Goal: Navigation & Orientation: Find specific page/section

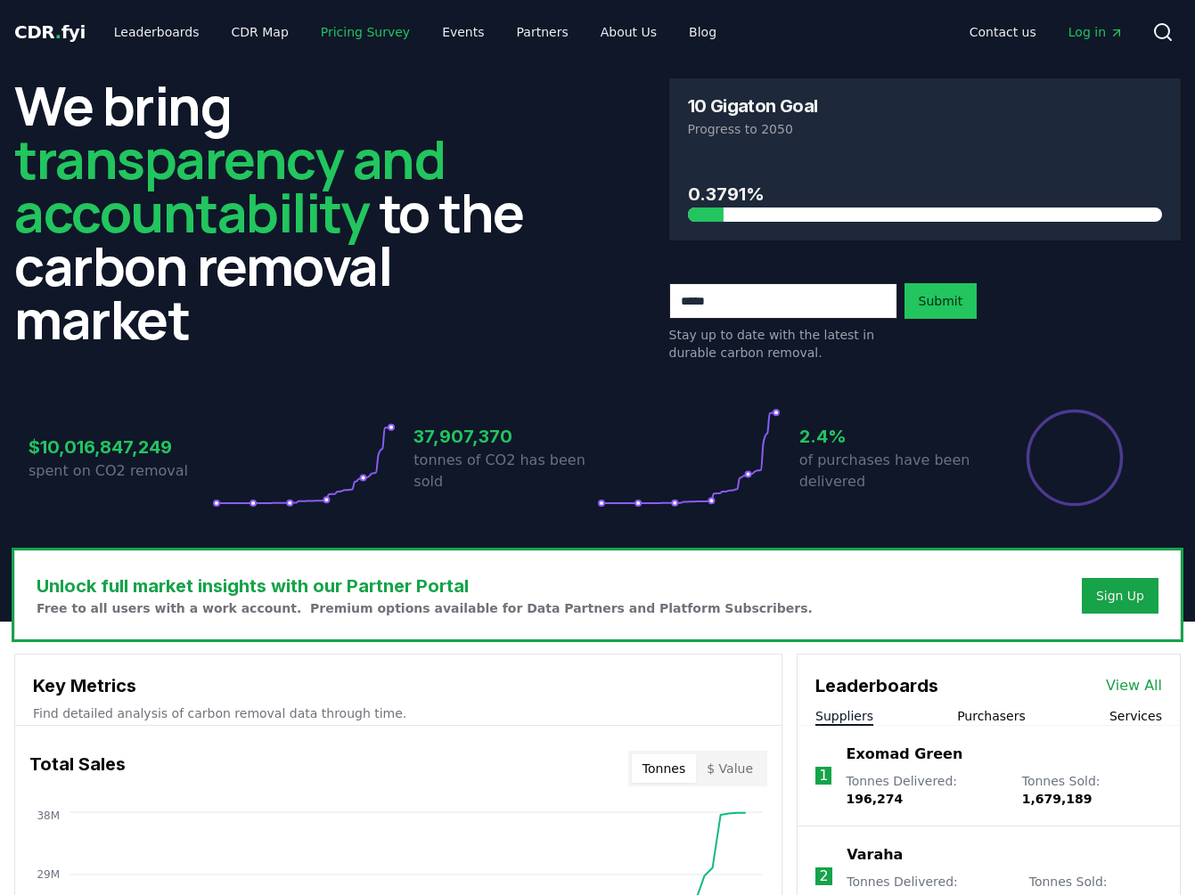
click at [363, 37] on link "Pricing Survey" at bounding box center [365, 32] width 118 height 32
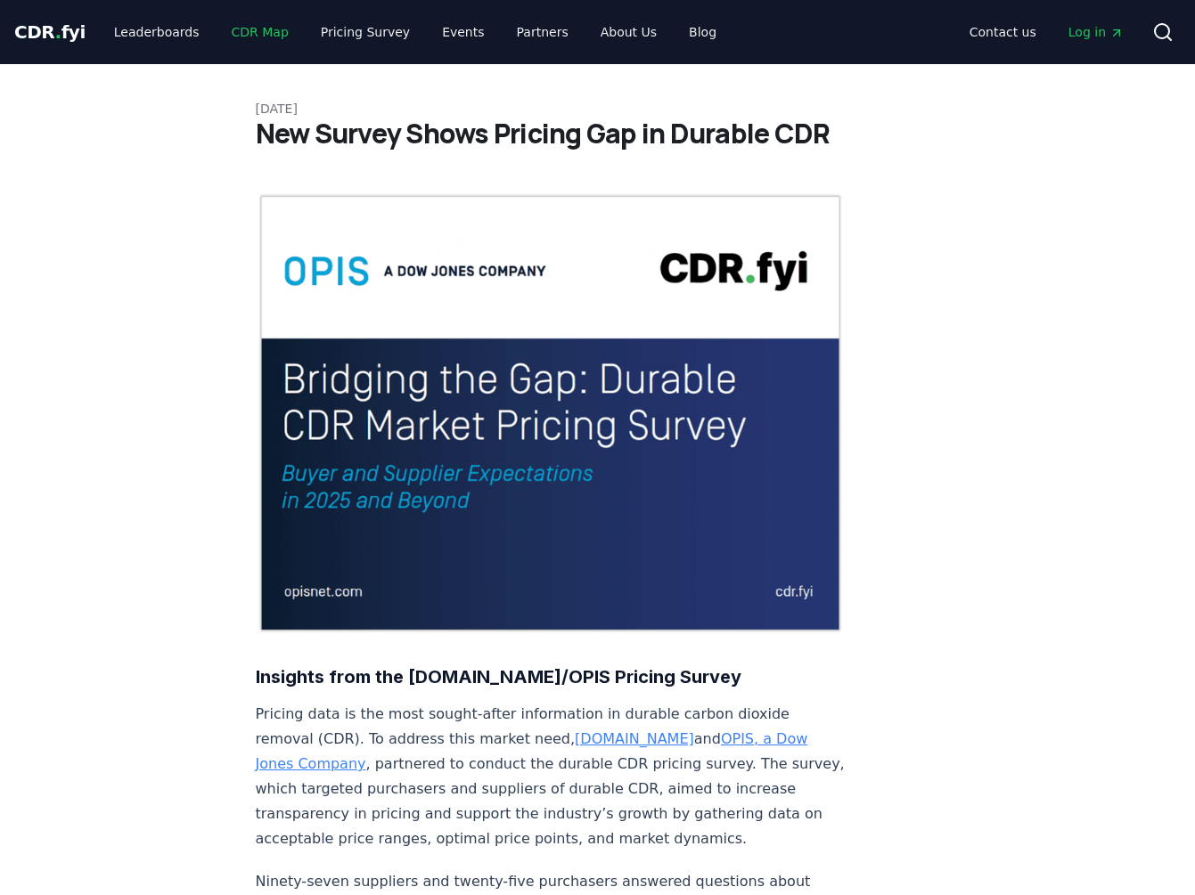
click at [246, 37] on link "CDR Map" at bounding box center [260, 32] width 86 height 32
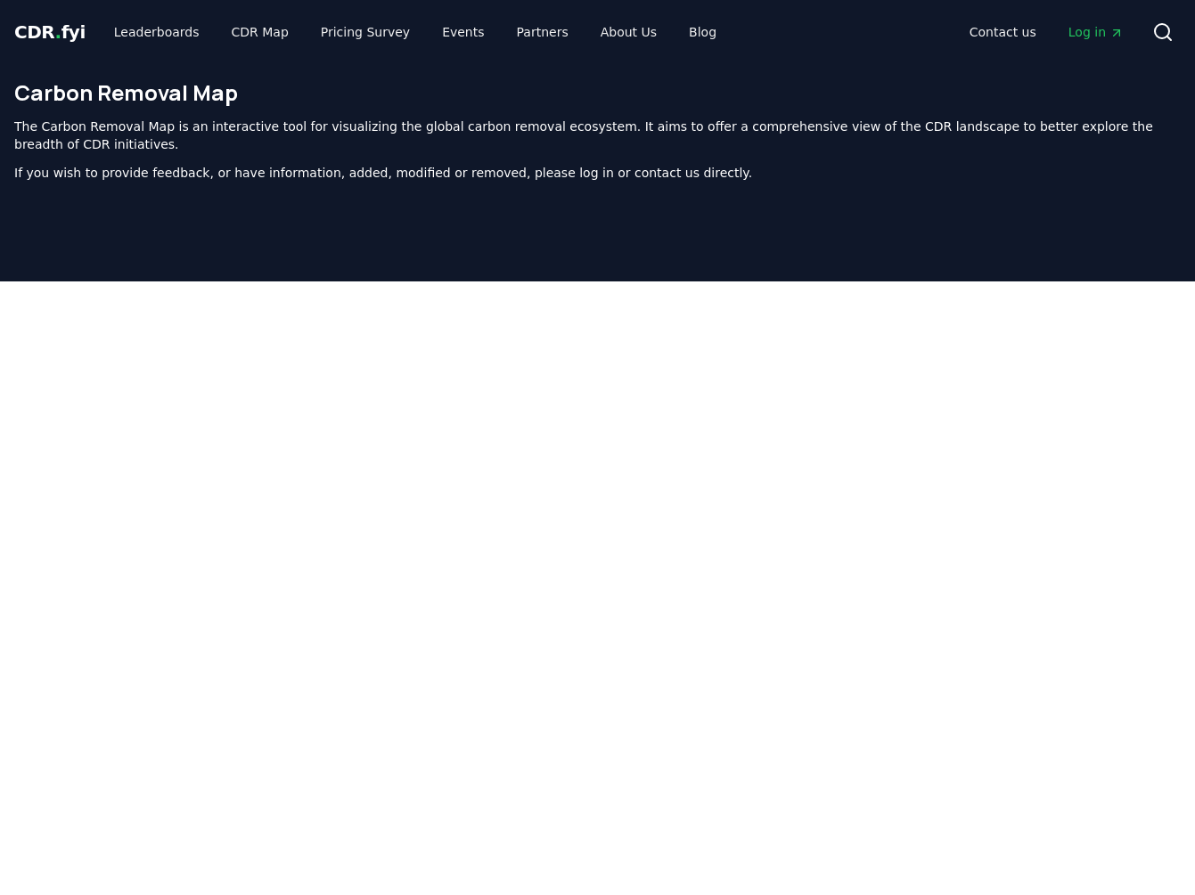
click at [49, 26] on span "CDR . fyi" at bounding box center [49, 31] width 71 height 21
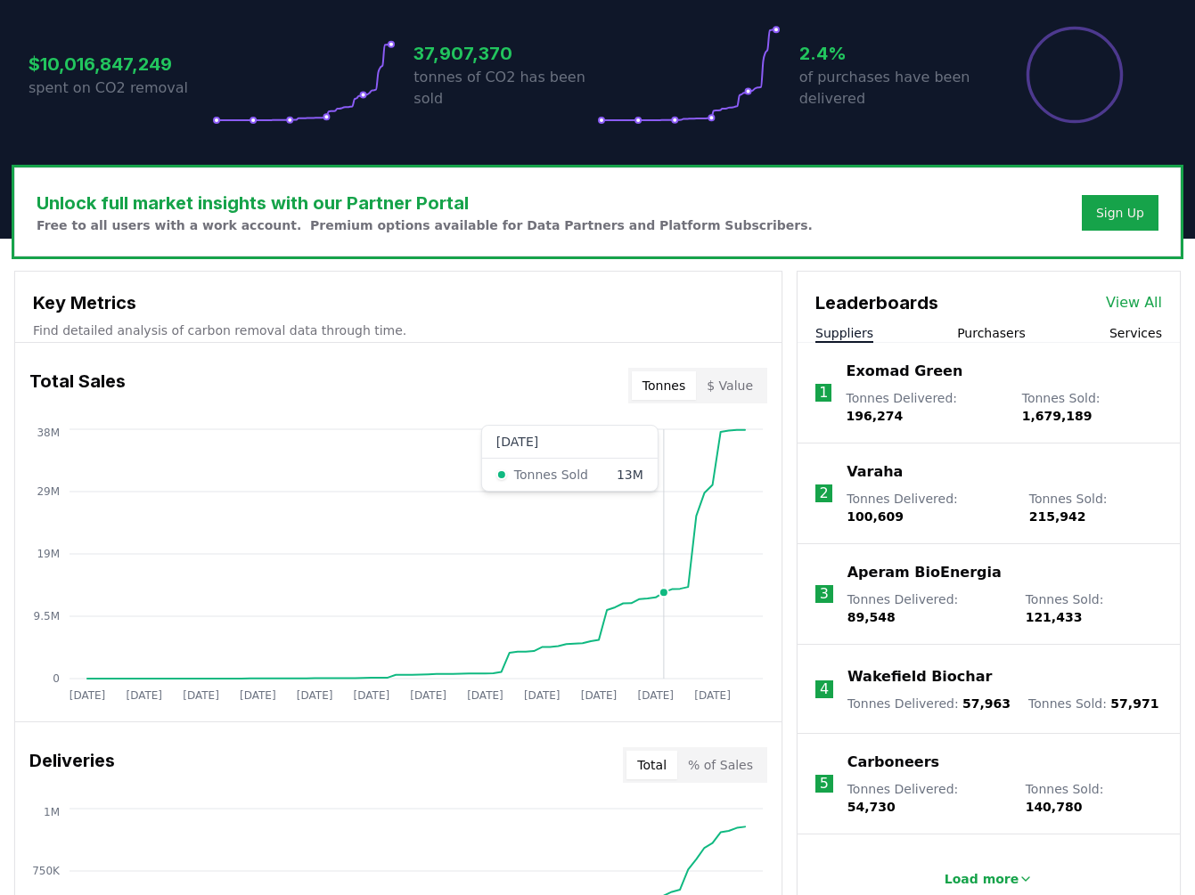
scroll to position [385, 0]
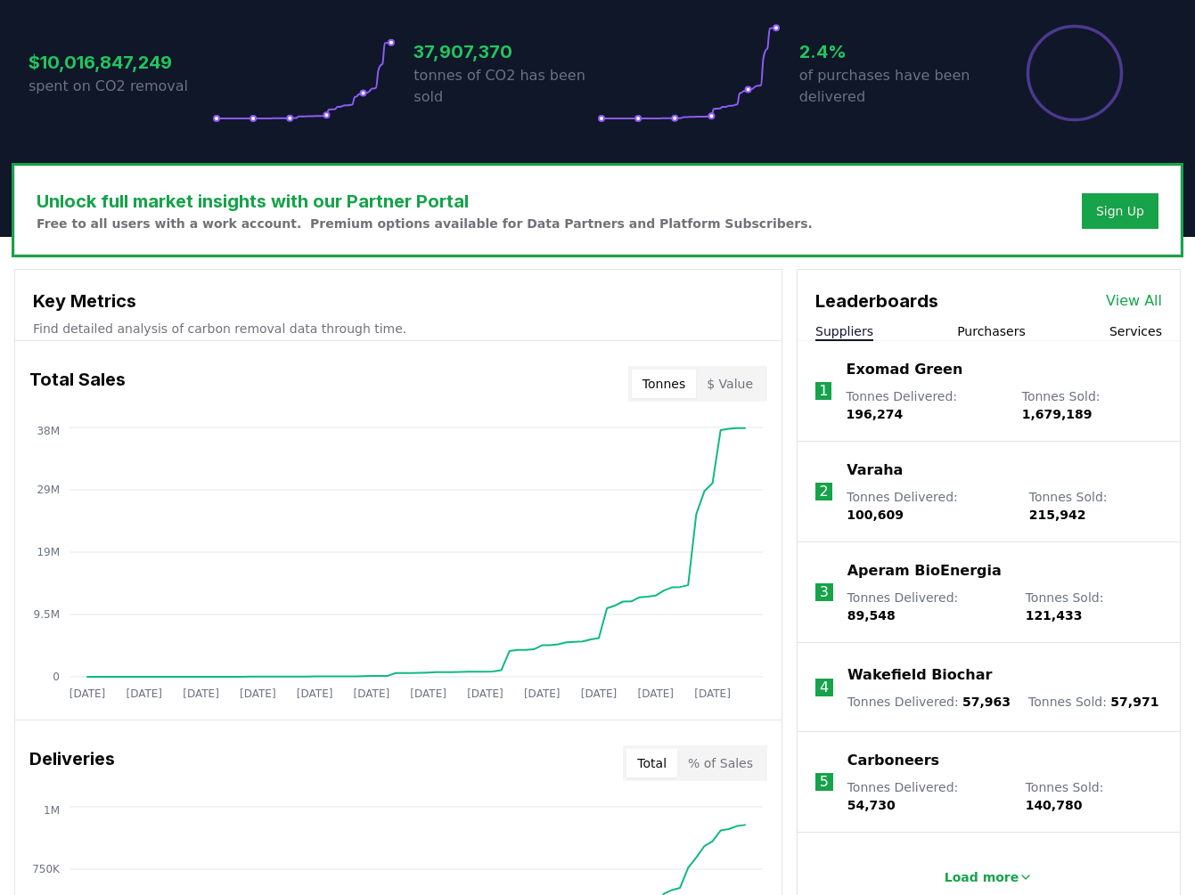
click at [731, 384] on button "$ Value" at bounding box center [730, 384] width 68 height 29
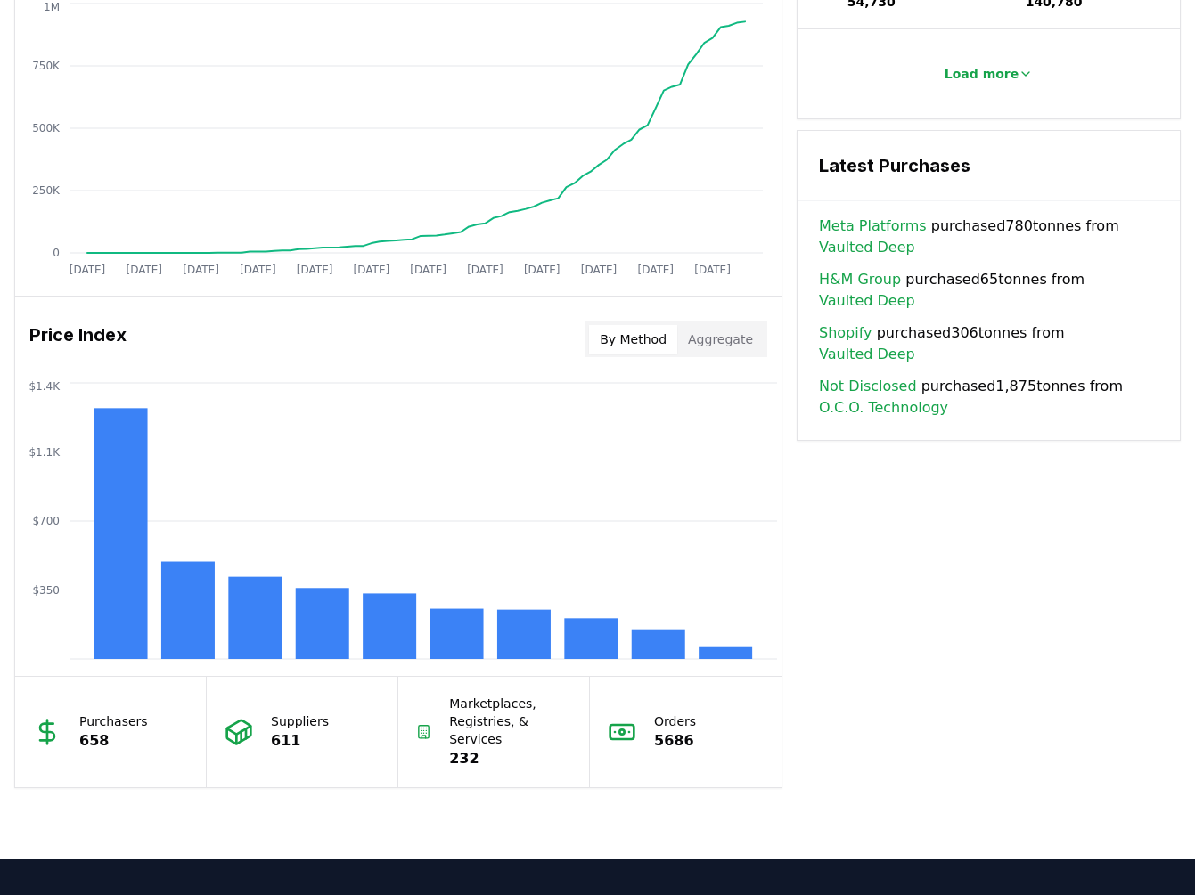
scroll to position [1191, 0]
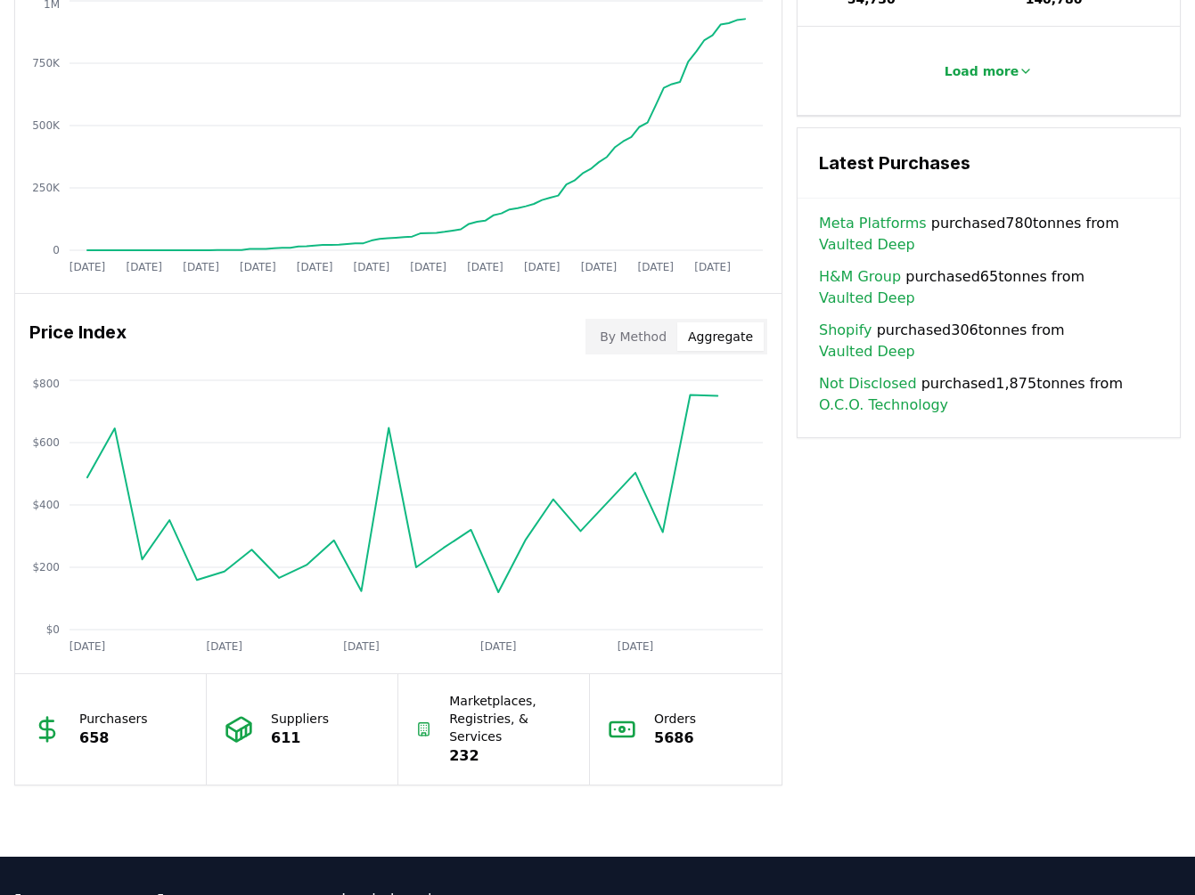
click at [734, 340] on button "Aggregate" at bounding box center [720, 336] width 86 height 29
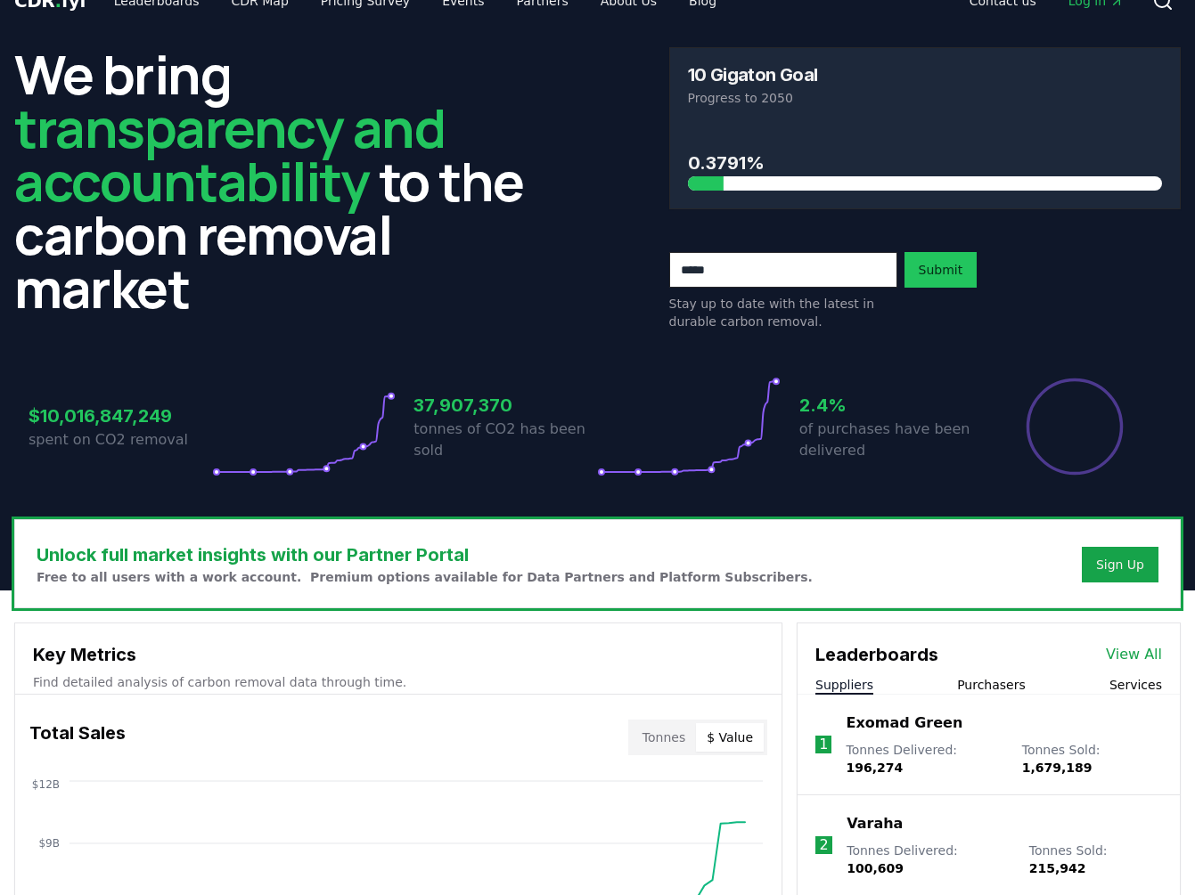
scroll to position [0, 0]
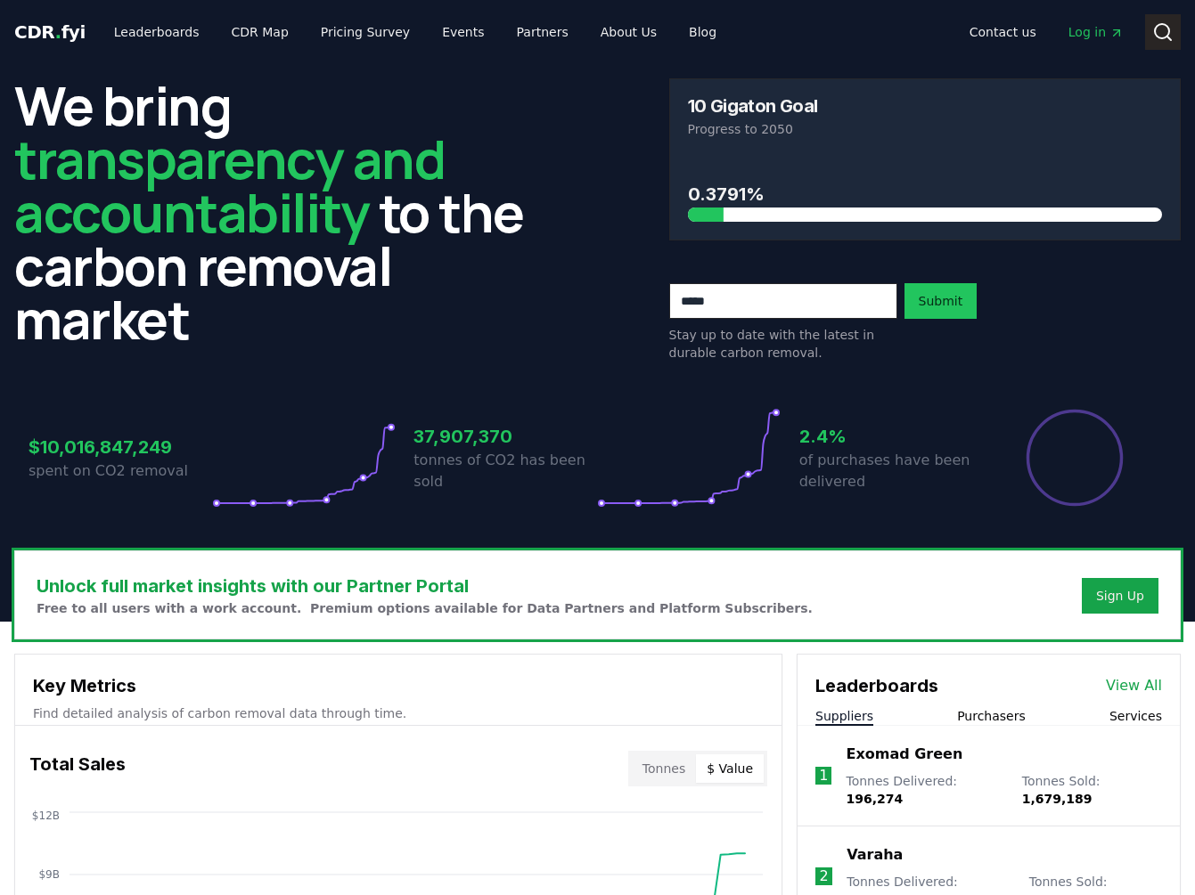
click at [1156, 31] on icon at bounding box center [1162, 31] width 21 height 21
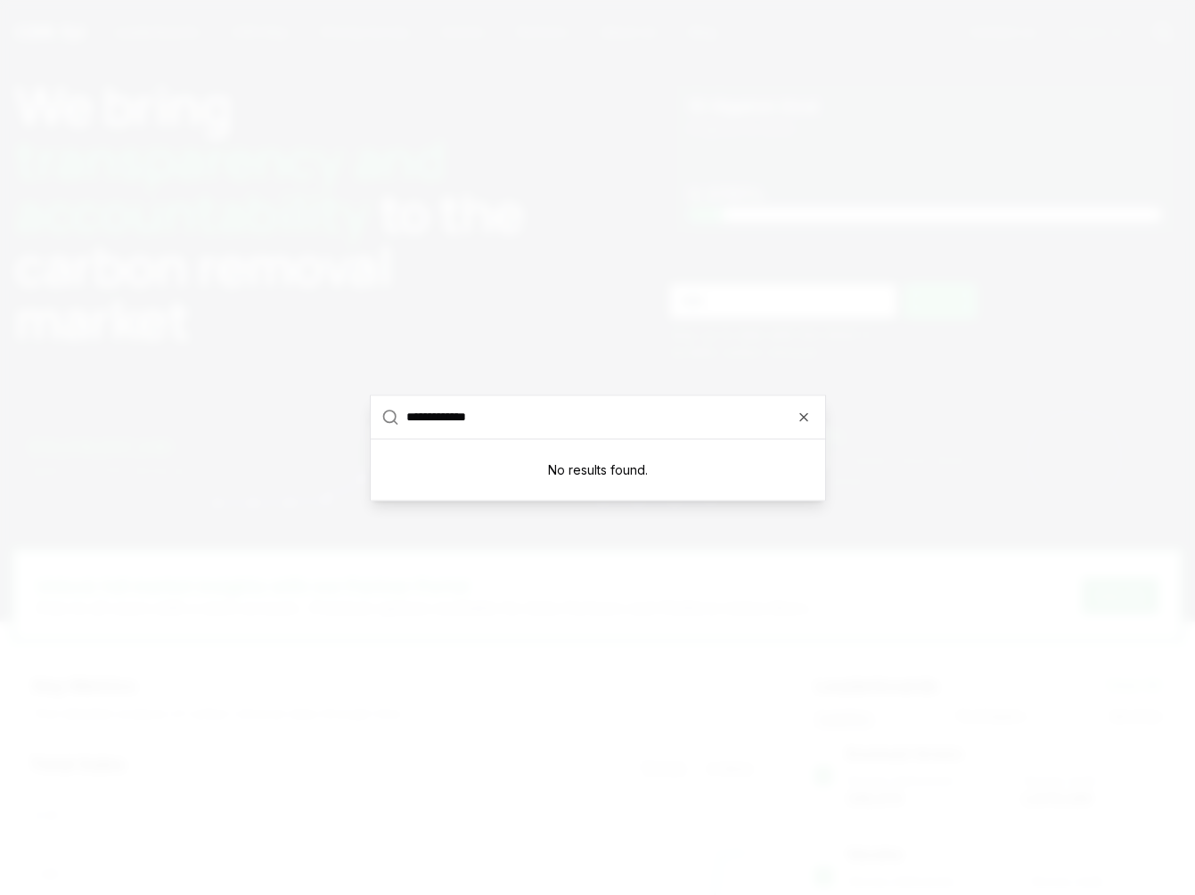
click at [563, 420] on input "**********" at bounding box center [610, 417] width 408 height 43
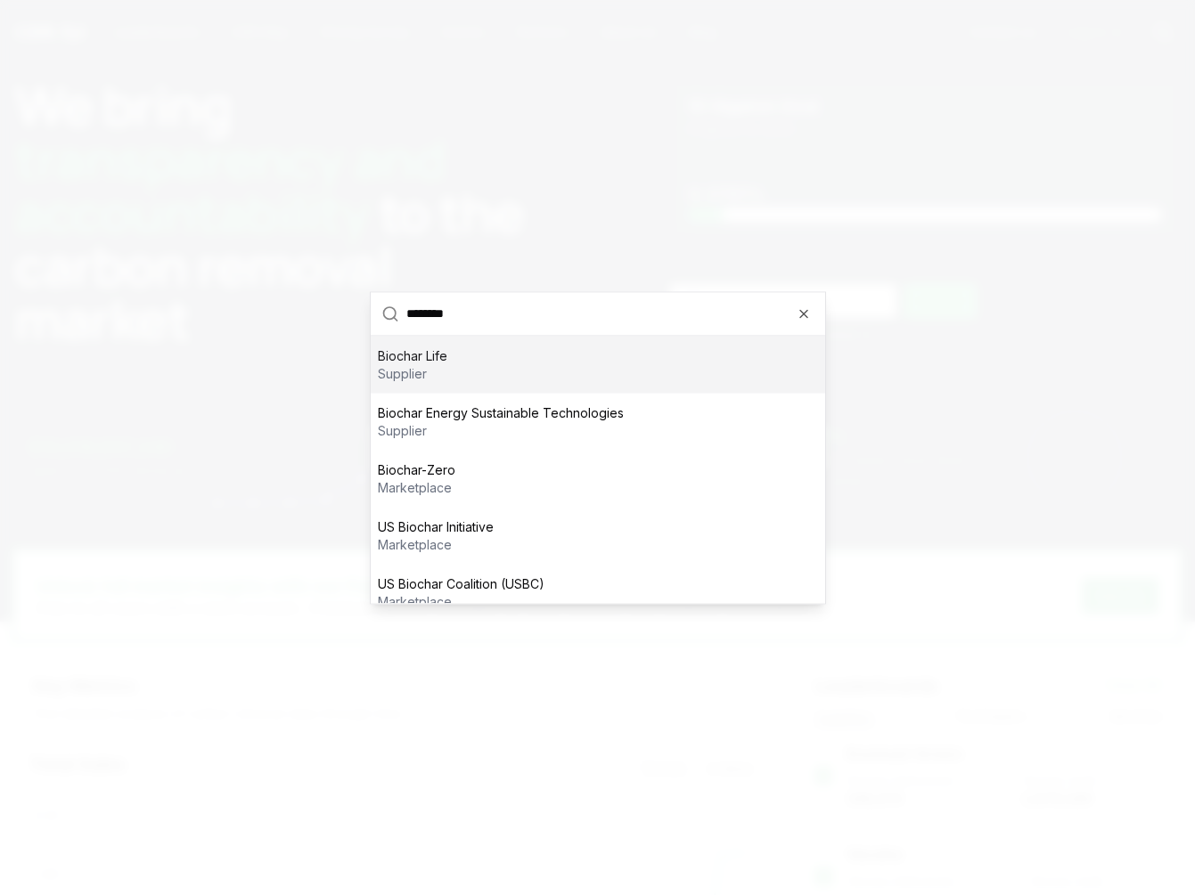
type input "*******"
